Goal: Task Accomplishment & Management: Complete application form

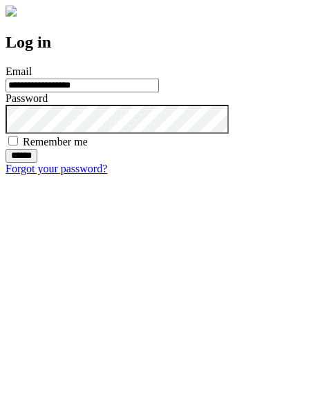
type input "**********"
click at [37, 163] on input "******" at bounding box center [22, 156] width 32 height 14
